Goal: Task Accomplishment & Management: Manage account settings

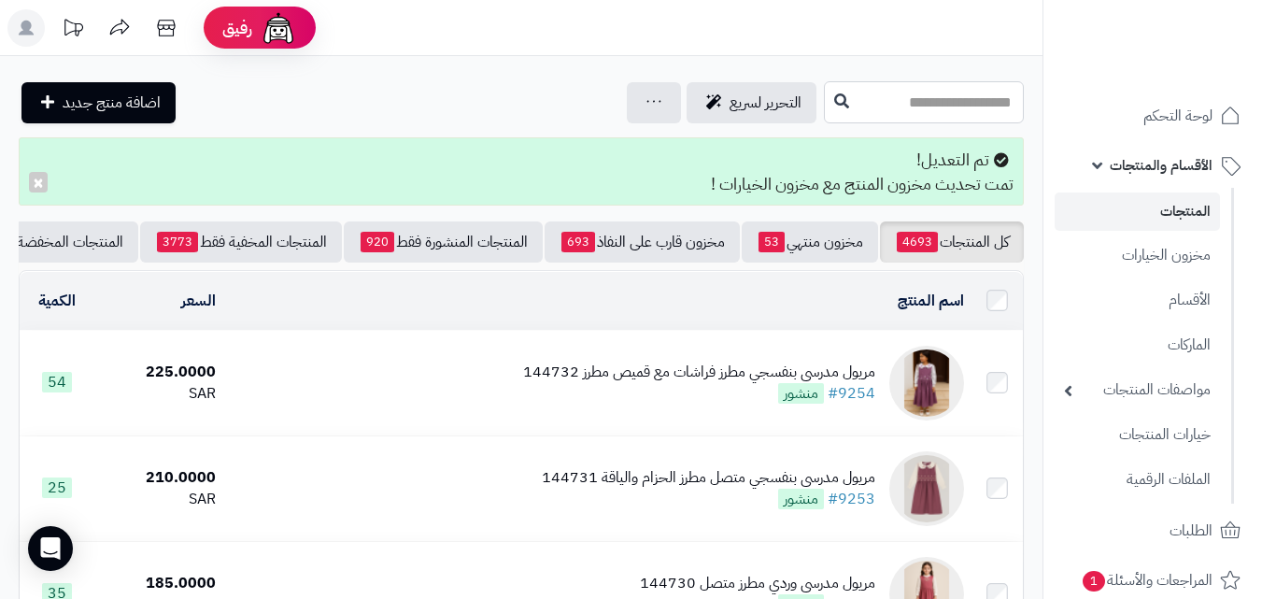
click at [972, 110] on input "text" at bounding box center [924, 102] width 200 height 42
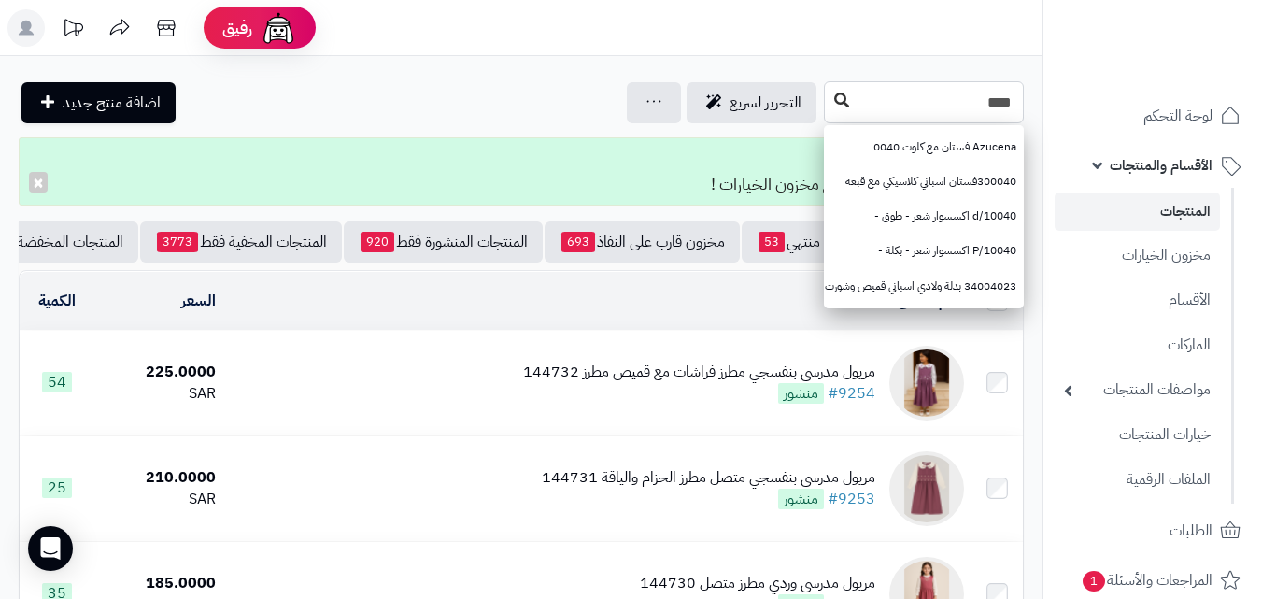
type input "****"
click at [834, 106] on icon at bounding box center [841, 99] width 15 height 15
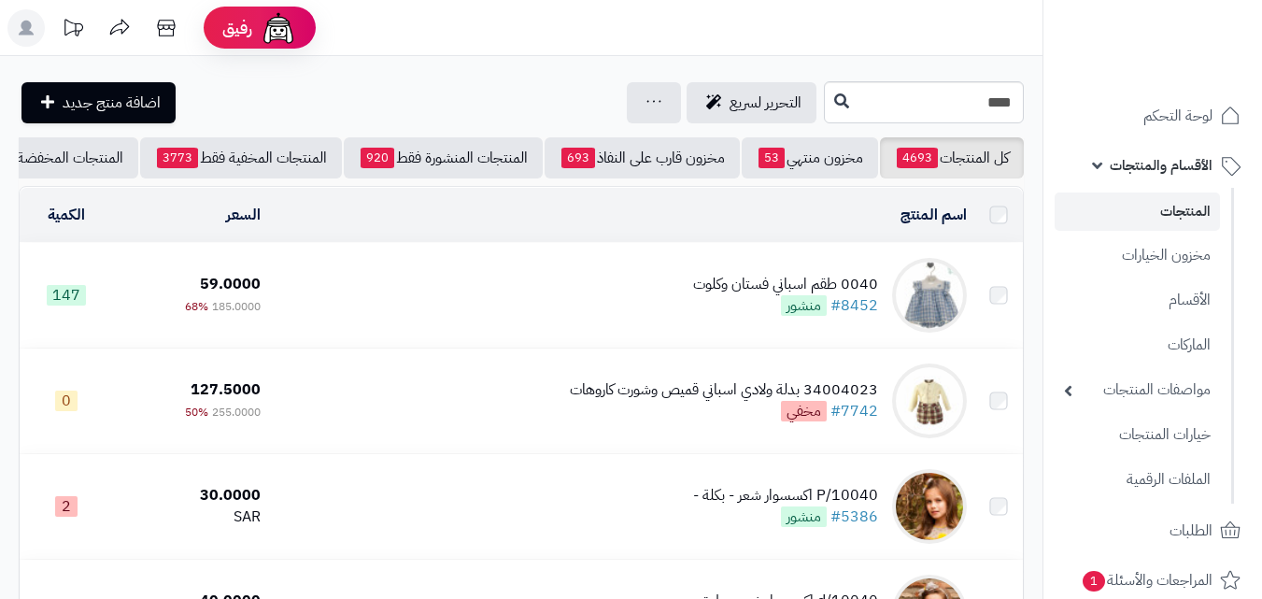
click at [658, 338] on td "0040 طقم اسباني فستان وكلوت #8452 منشور" at bounding box center [621, 295] width 706 height 105
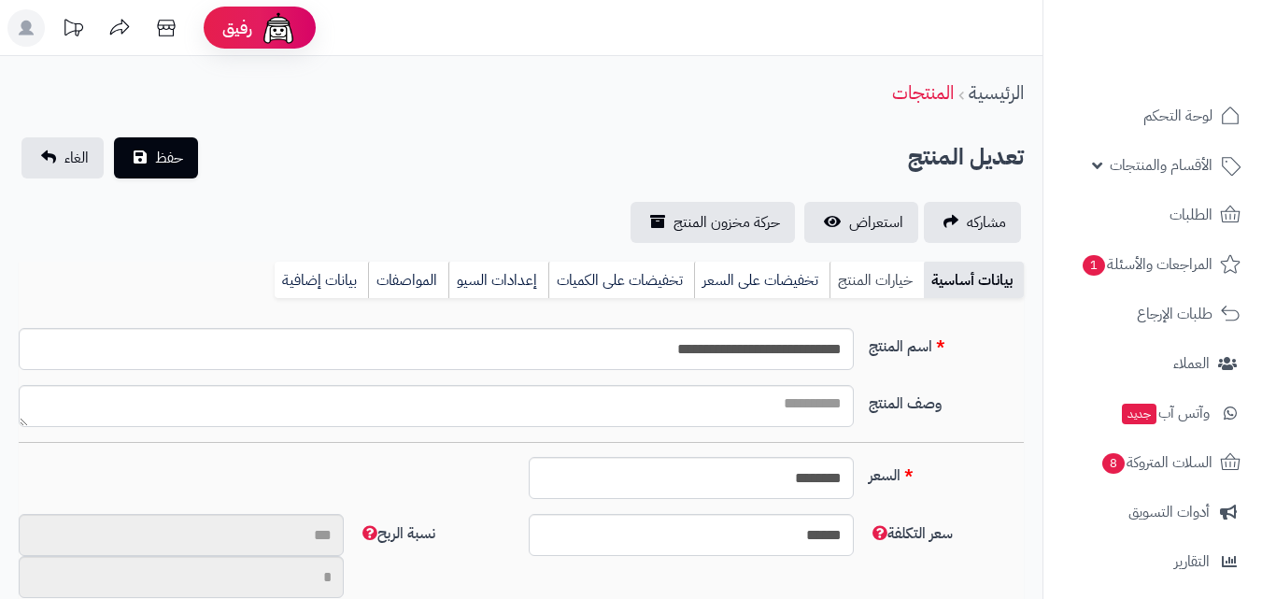
scroll to position [248, 0]
click at [874, 272] on link "خيارات المنتج" at bounding box center [877, 280] width 94 height 37
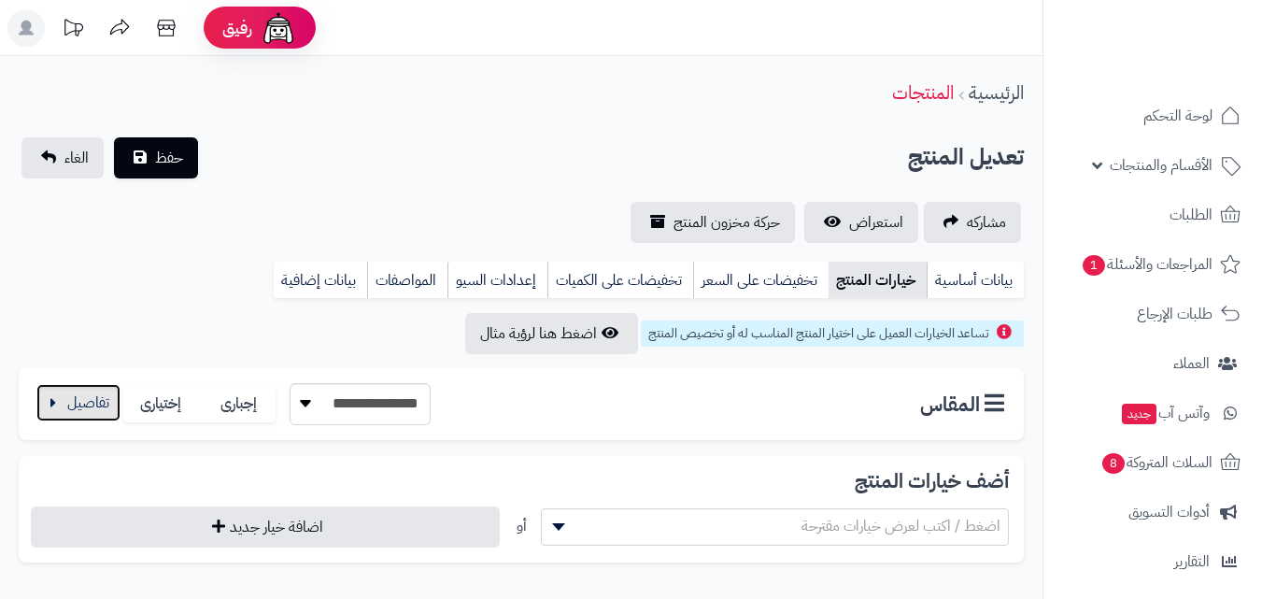
click at [59, 405] on button "button" at bounding box center [78, 402] width 84 height 37
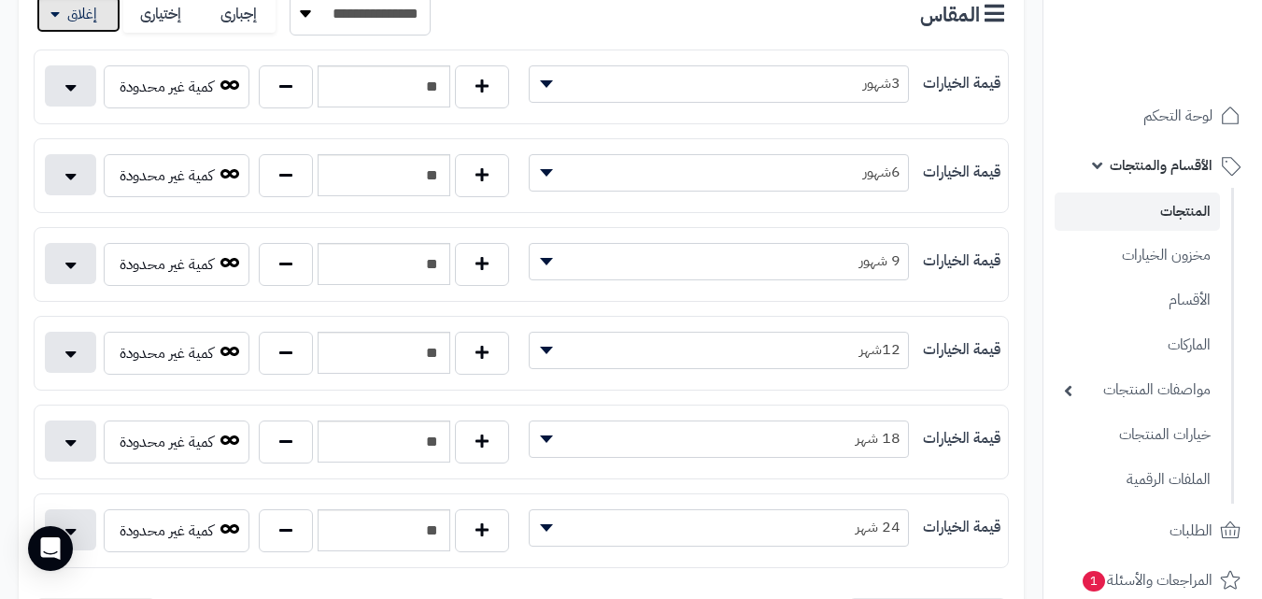
scroll to position [427, 0]
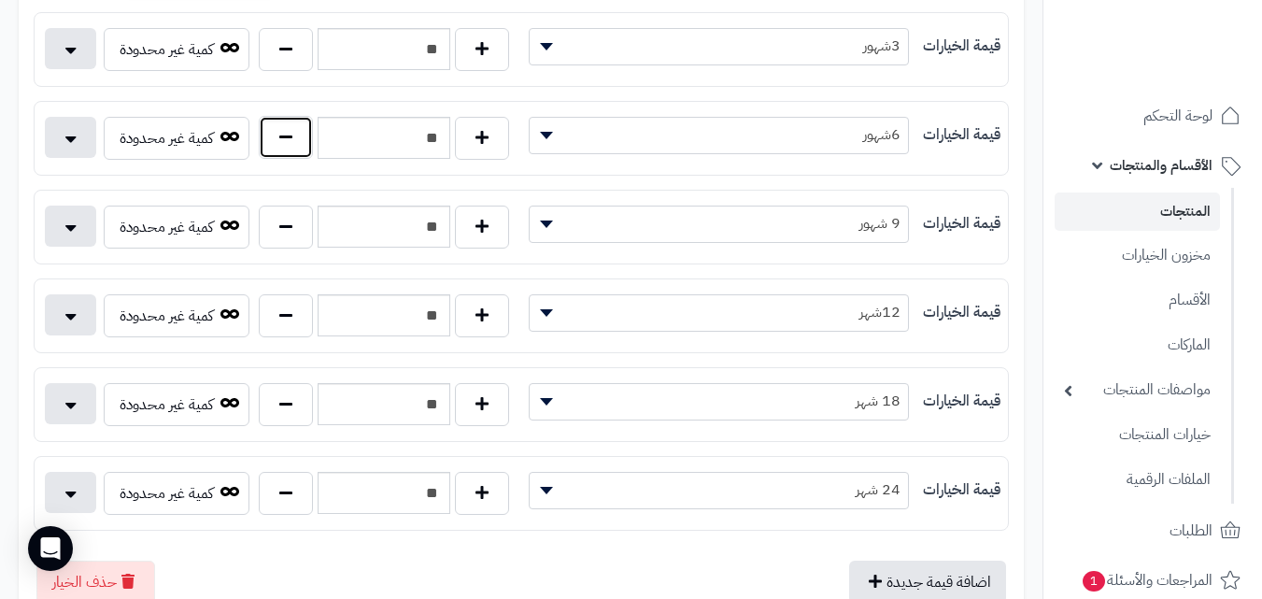
click at [312, 140] on button "button" at bounding box center [286, 137] width 54 height 43
type input "**"
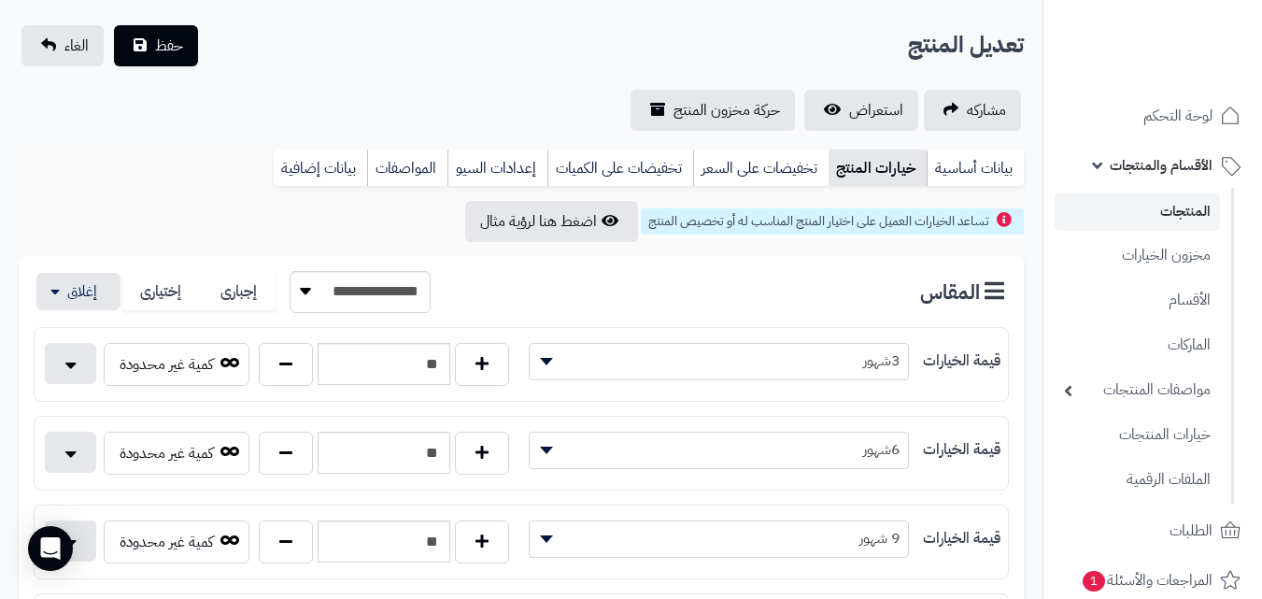
scroll to position [0, 0]
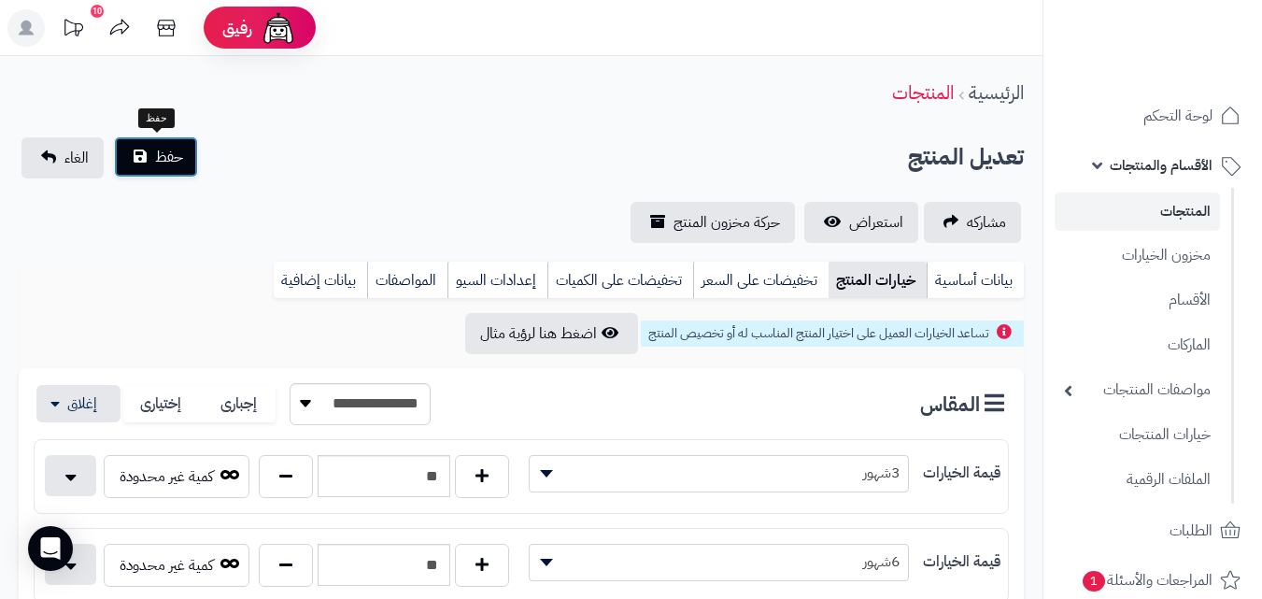
click at [184, 148] on button "حفظ" at bounding box center [156, 156] width 84 height 41
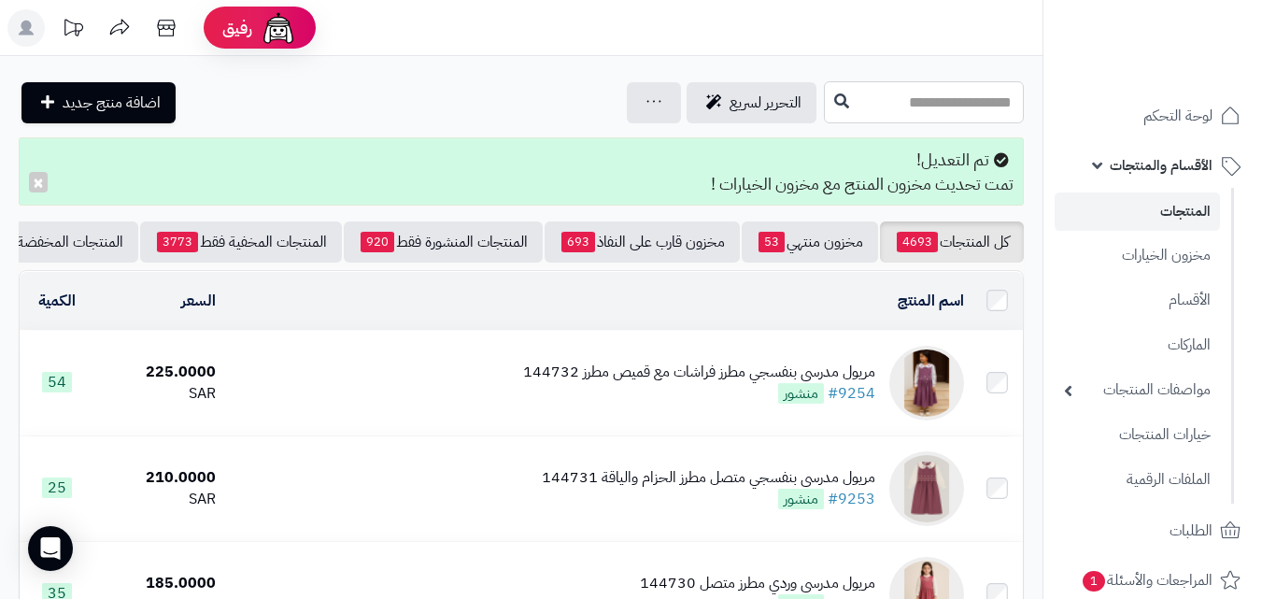
click at [824, 115] on input "text" at bounding box center [924, 102] width 200 height 42
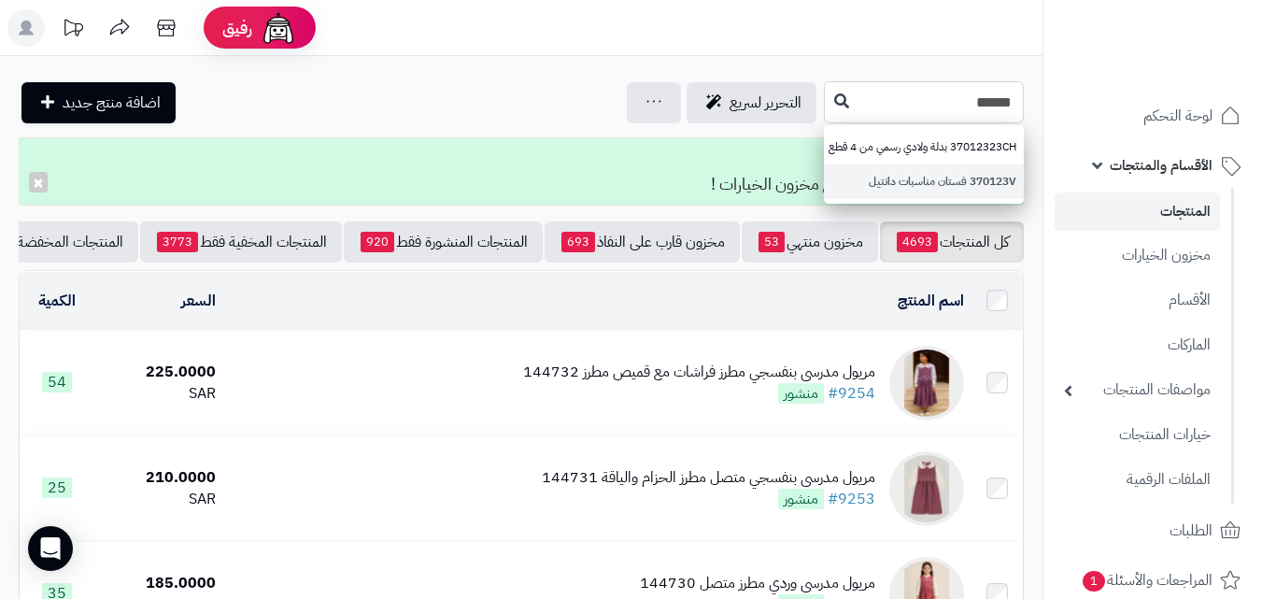
type input "******"
click at [840, 182] on link "370123V فستان مناسبات دانتيل" at bounding box center [924, 181] width 200 height 35
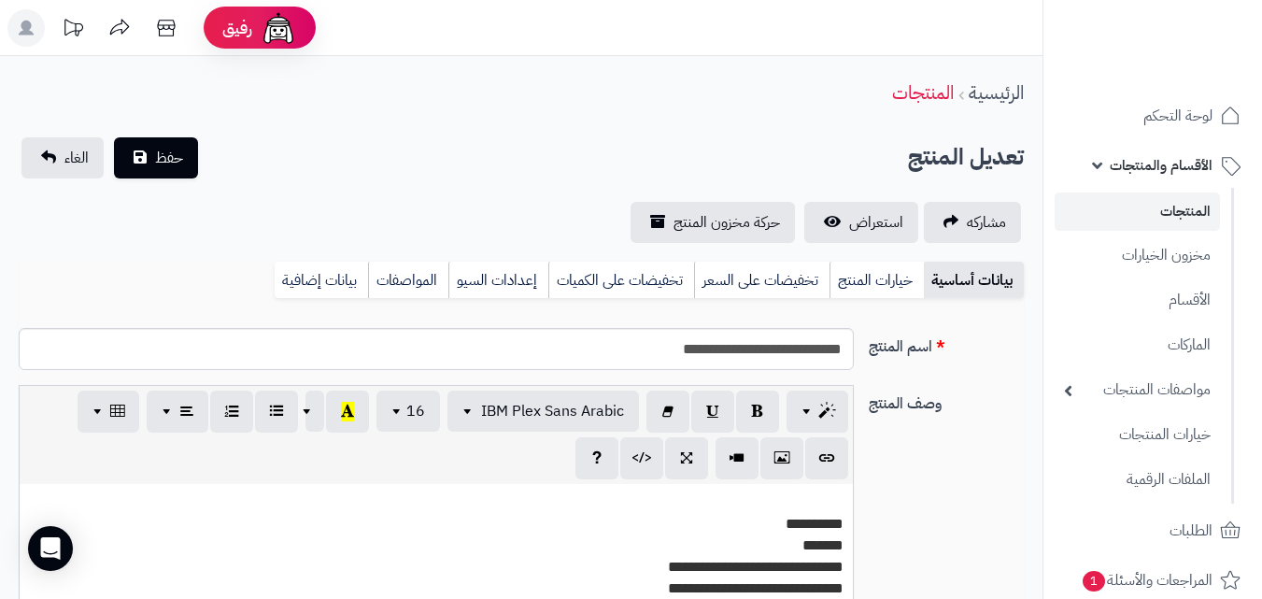
scroll to position [341, 0]
click at [862, 283] on link "خيارات المنتج" at bounding box center [877, 280] width 94 height 37
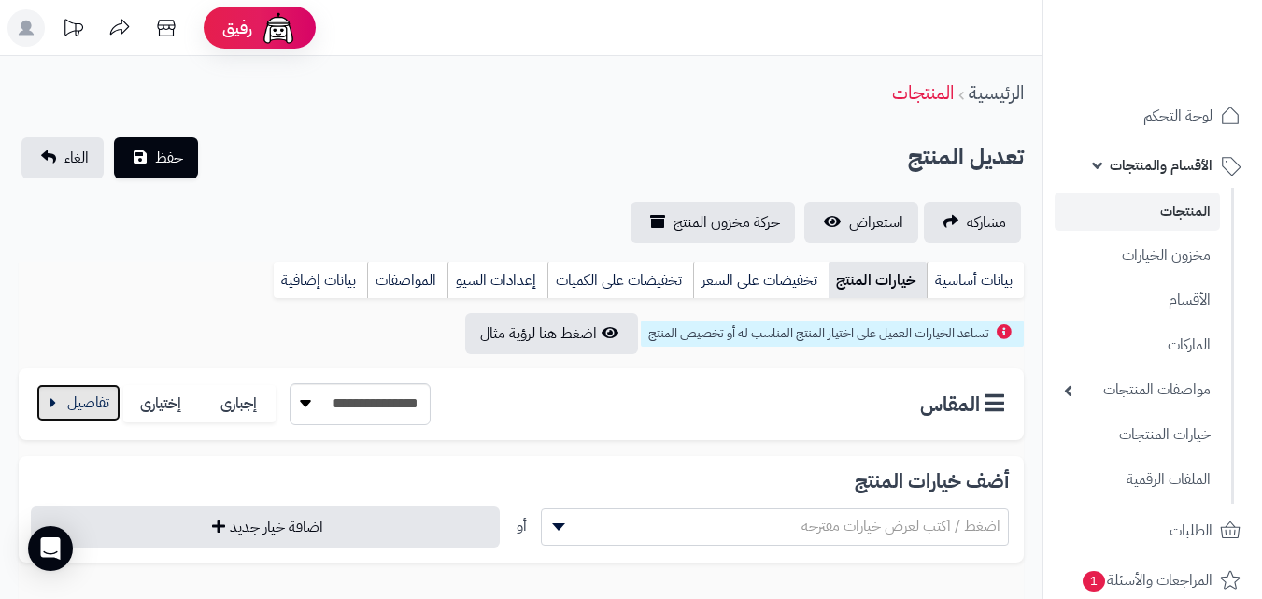
click at [64, 397] on button "button" at bounding box center [78, 402] width 84 height 37
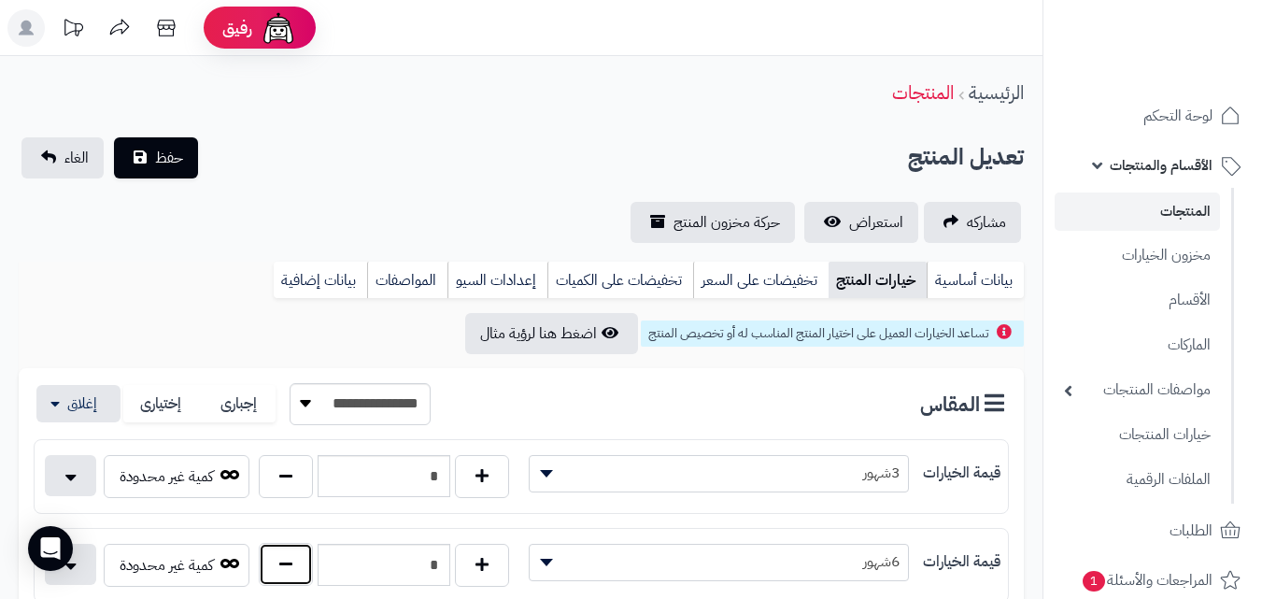
click at [297, 561] on button "button" at bounding box center [286, 564] width 54 height 43
type input "*"
click at [163, 170] on button "حفظ" at bounding box center [156, 156] width 84 height 41
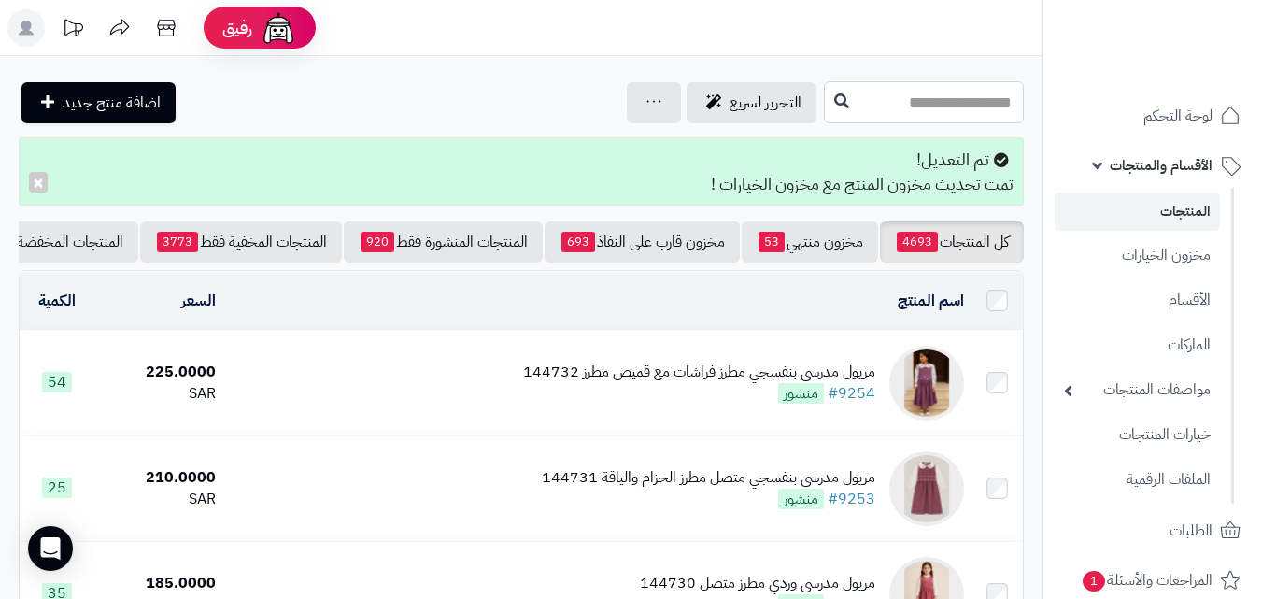
click at [869, 106] on input "text" at bounding box center [924, 102] width 200 height 42
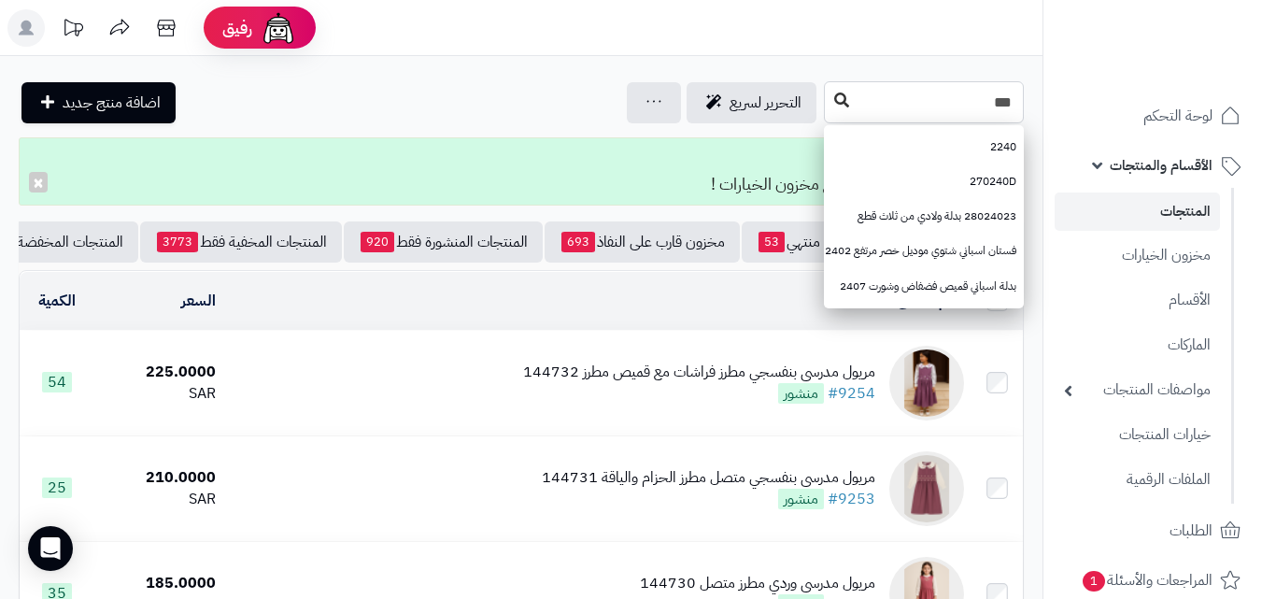
type input "***"
click at [834, 103] on icon at bounding box center [841, 99] width 15 height 15
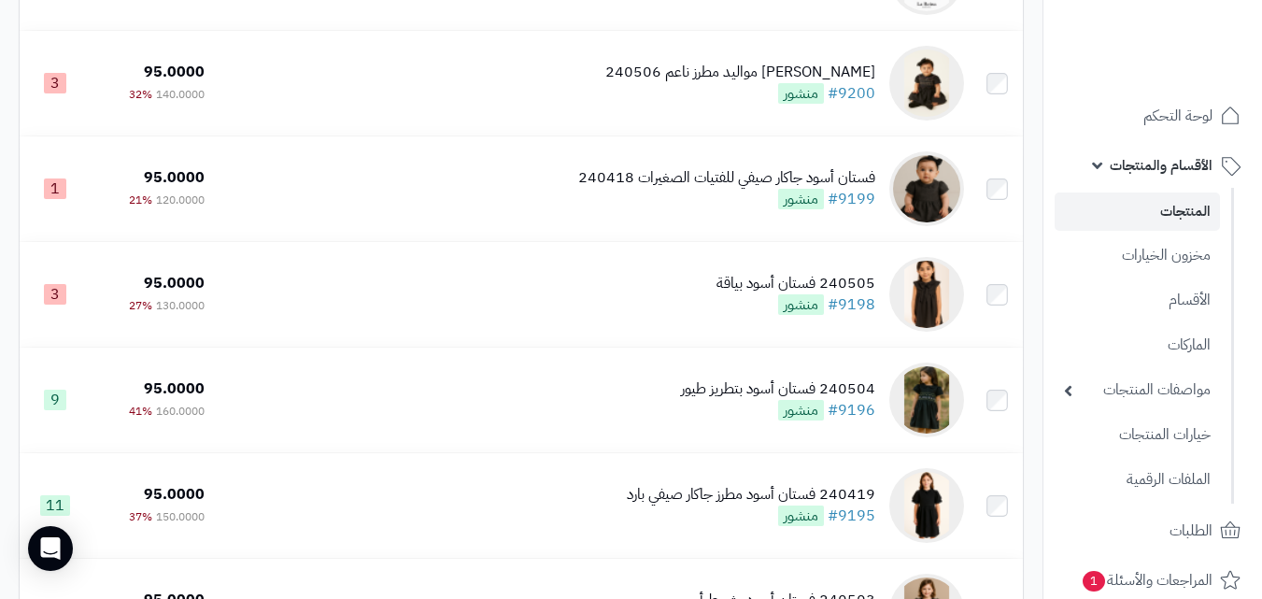
scroll to position [1896, 0]
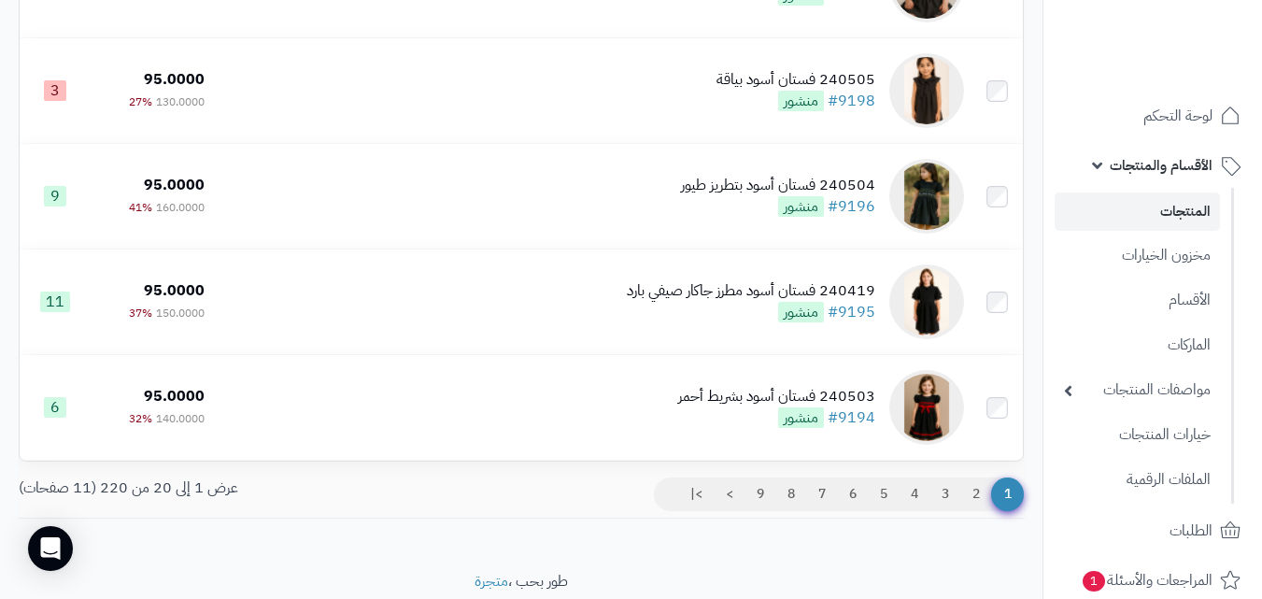
click at [906, 502] on link "4" at bounding box center [915, 494] width 32 height 34
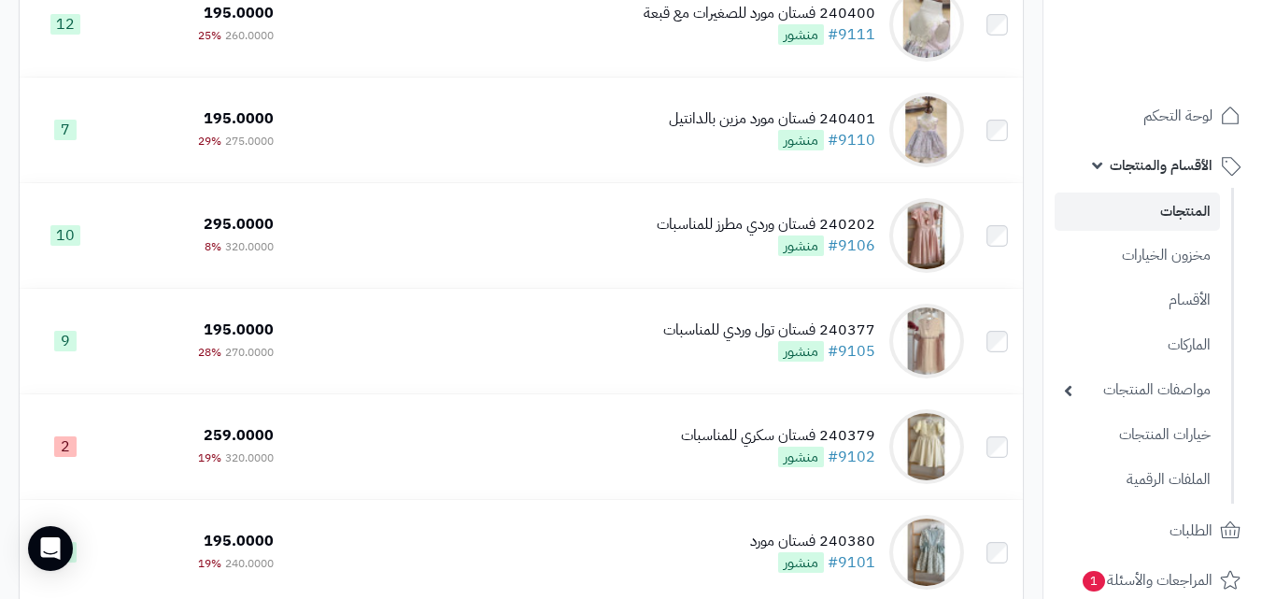
scroll to position [1973, 0]
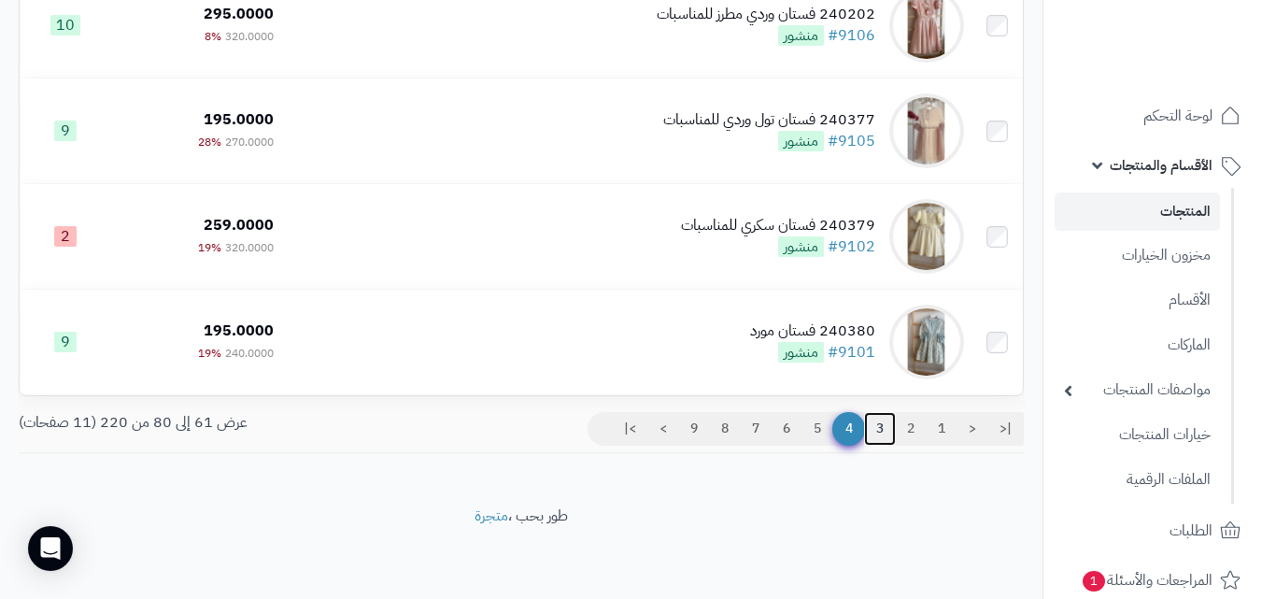
click at [891, 429] on link "3" at bounding box center [880, 429] width 32 height 34
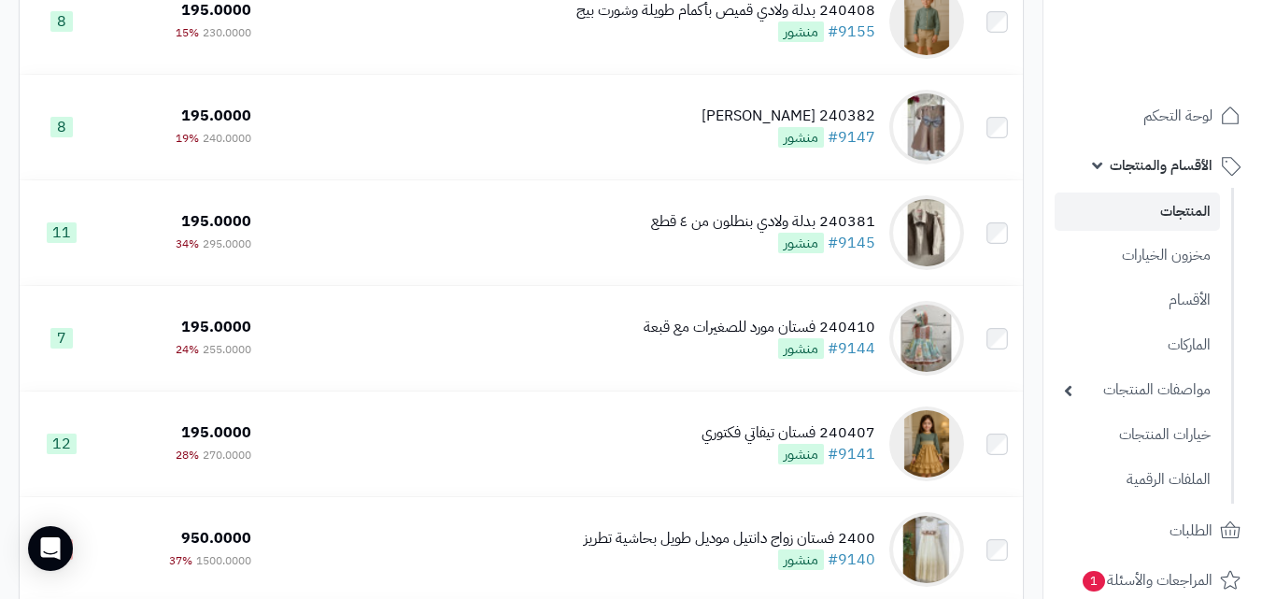
scroll to position [1548, 0]
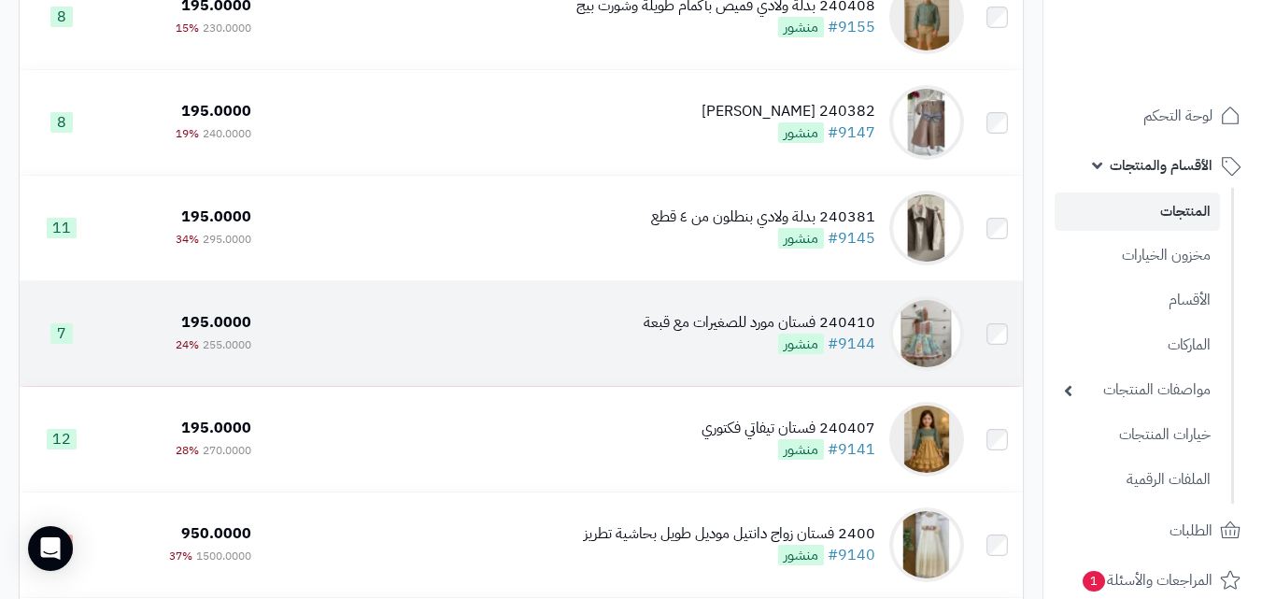
click at [676, 320] on td "240410 فستان مورد للصغيرات مع قبعة #9144 منشور" at bounding box center [615, 333] width 713 height 105
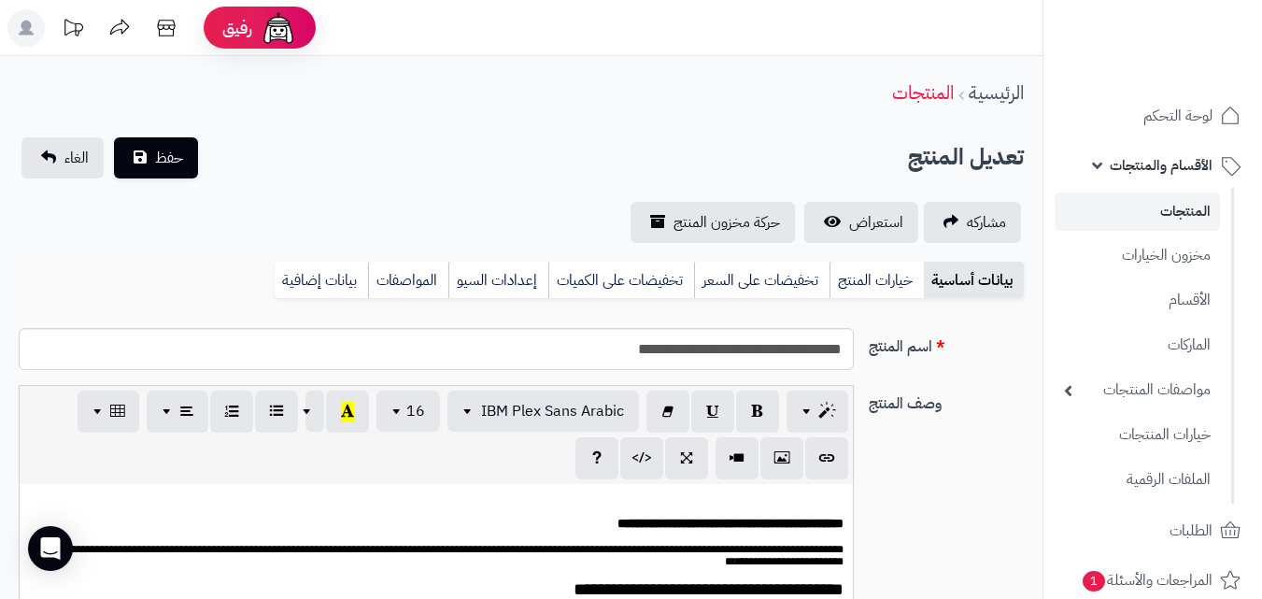
scroll to position [341, 0]
click at [855, 265] on link "خيارات المنتج" at bounding box center [877, 280] width 94 height 37
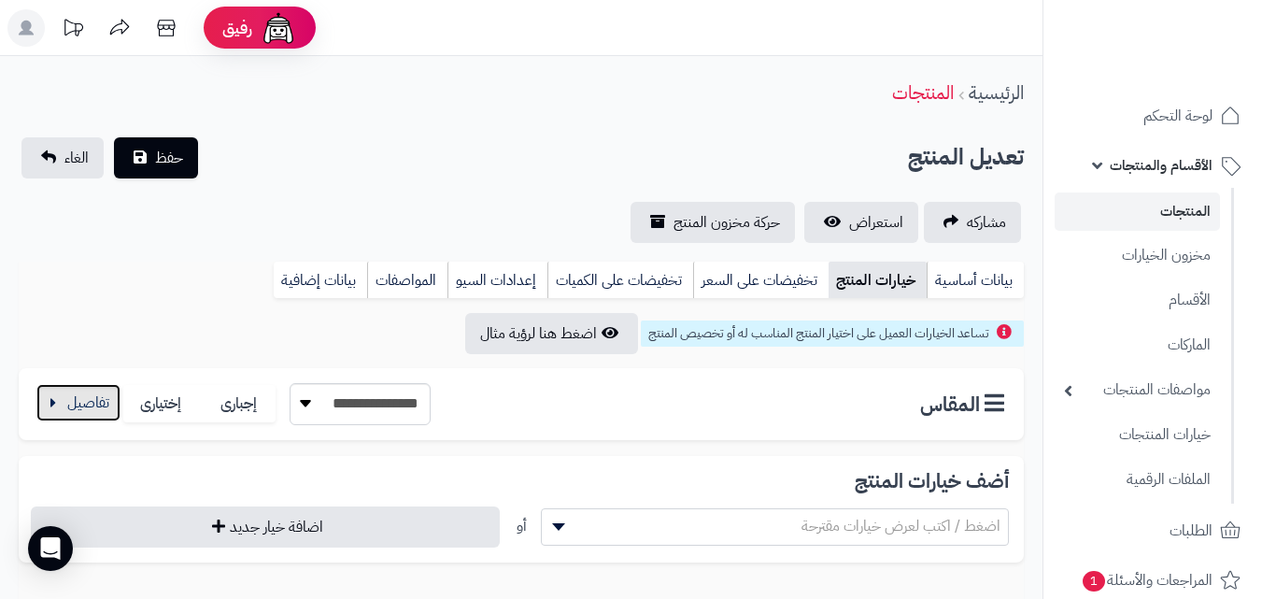
click at [103, 407] on button "button" at bounding box center [78, 402] width 84 height 37
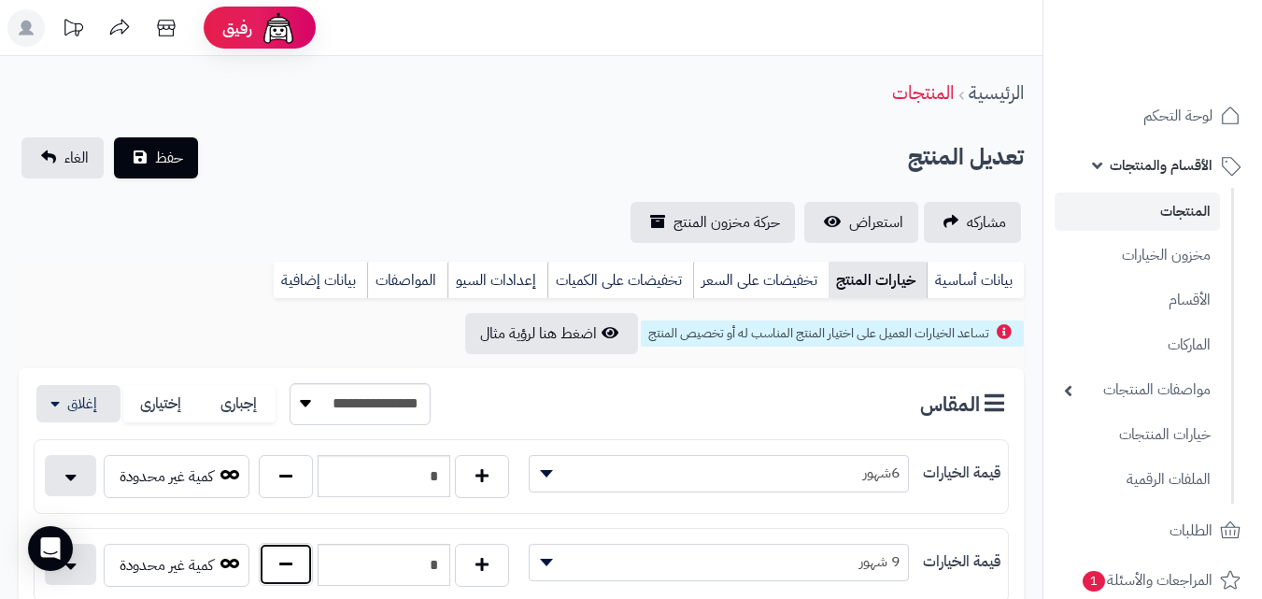
click at [279, 569] on button "button" at bounding box center [286, 564] width 54 height 43
type input "*"
click at [118, 148] on button "حفظ" at bounding box center [156, 156] width 84 height 41
